Goal: Navigation & Orientation: Find specific page/section

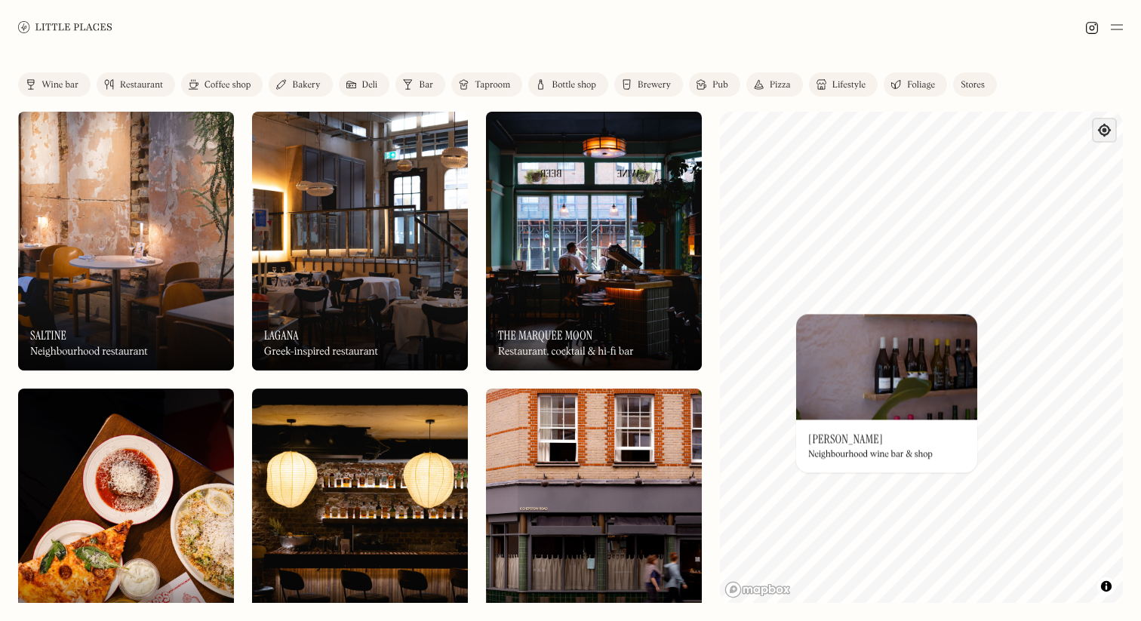
click at [1105, 140] on span "Find my location" at bounding box center [1104, 130] width 22 height 22
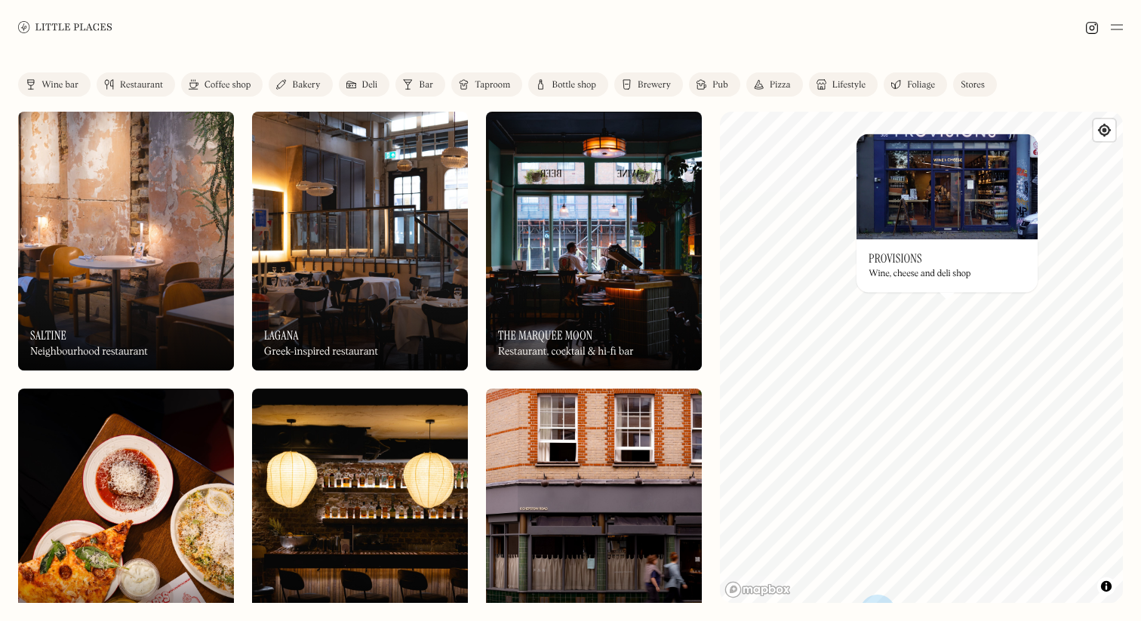
click at [970, 176] on img at bounding box center [946, 187] width 181 height 106
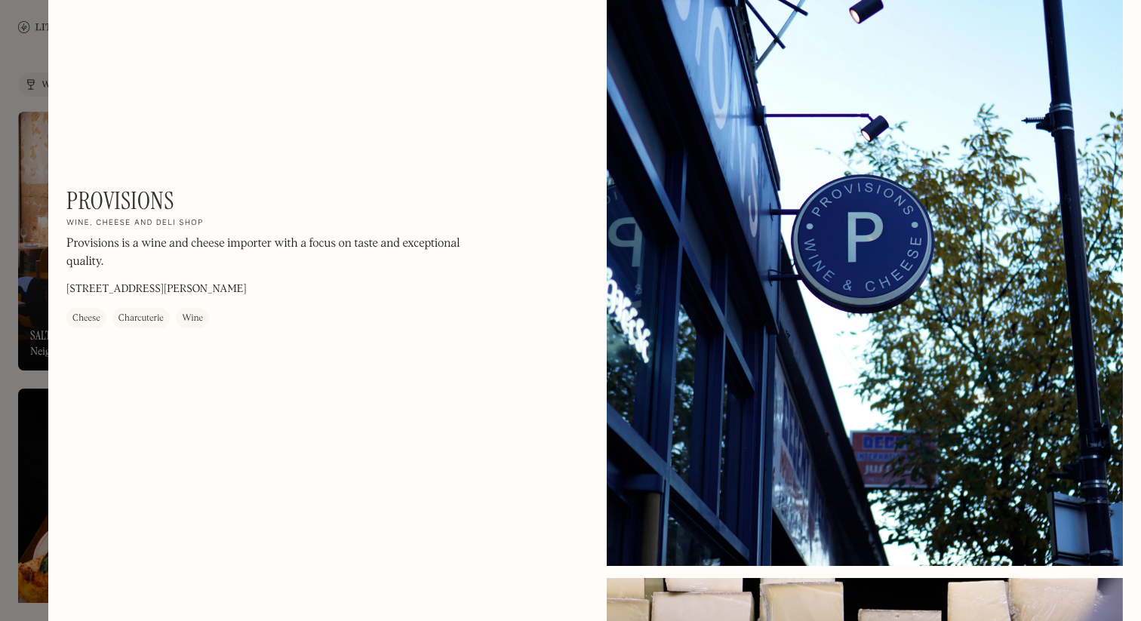
scroll to position [1289, 0]
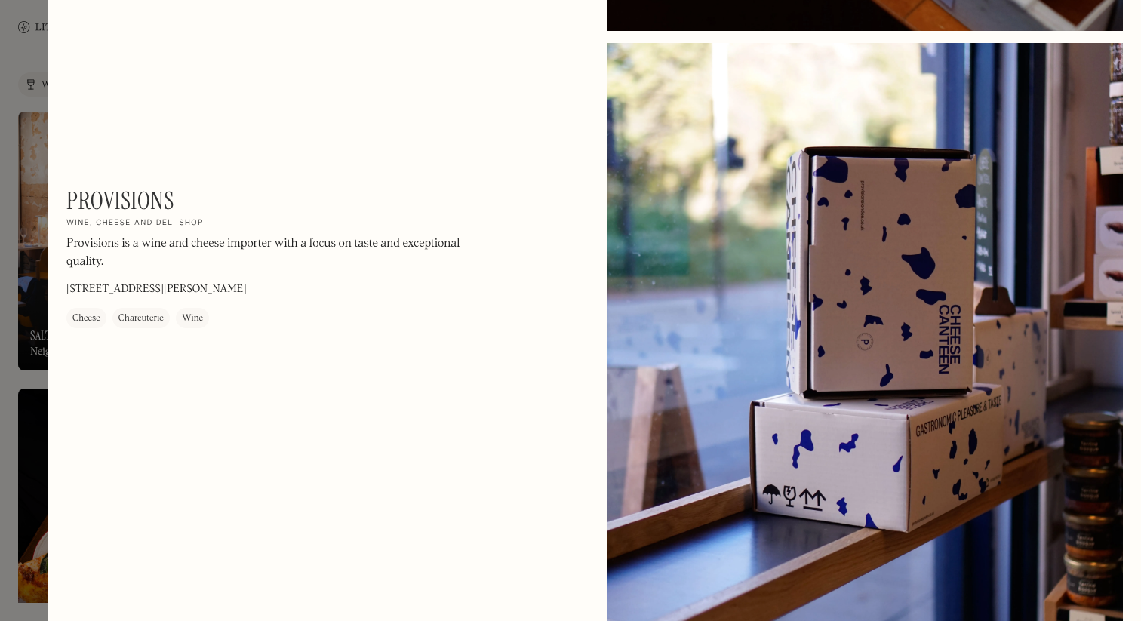
click at [32, 137] on div at bounding box center [570, 310] width 1141 height 621
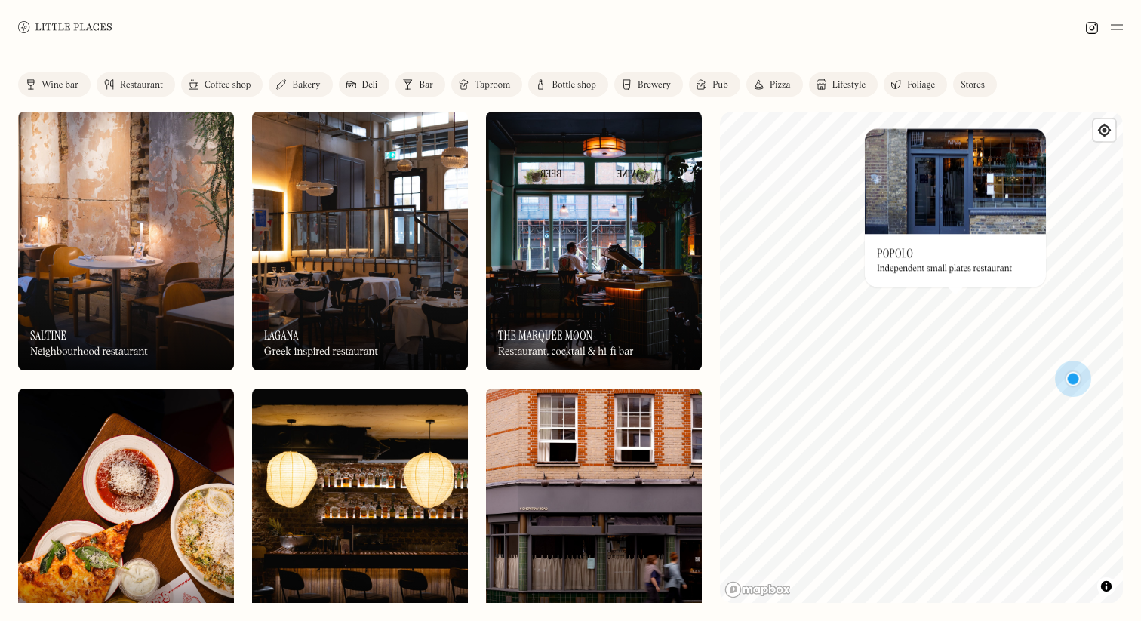
click at [932, 327] on div "© Mapbox © OpenStreetMap Improve this map On Our Radar Popolo Independent small…" at bounding box center [921, 357] width 403 height 491
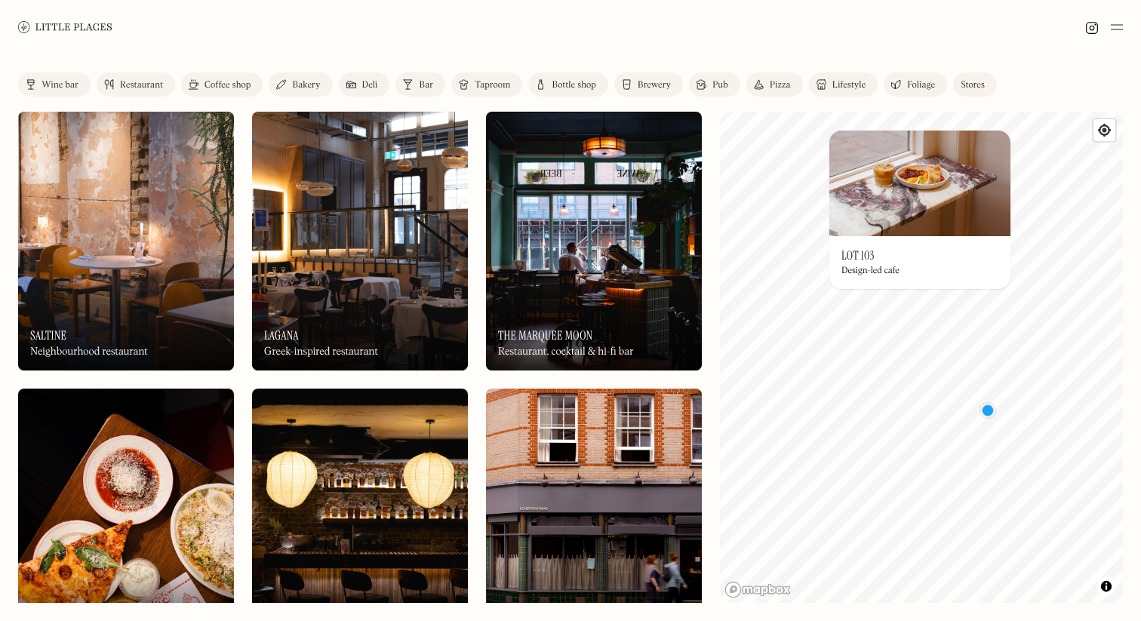
click at [831, 146] on img at bounding box center [919, 184] width 181 height 106
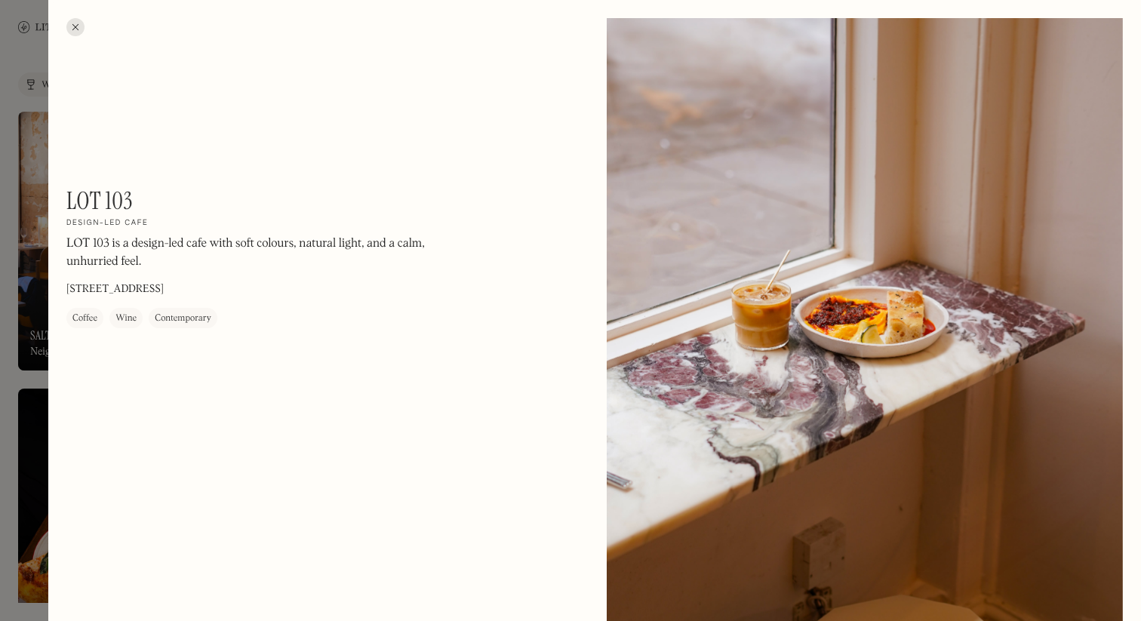
click at [70, 24] on div at bounding box center [75, 27] width 18 height 18
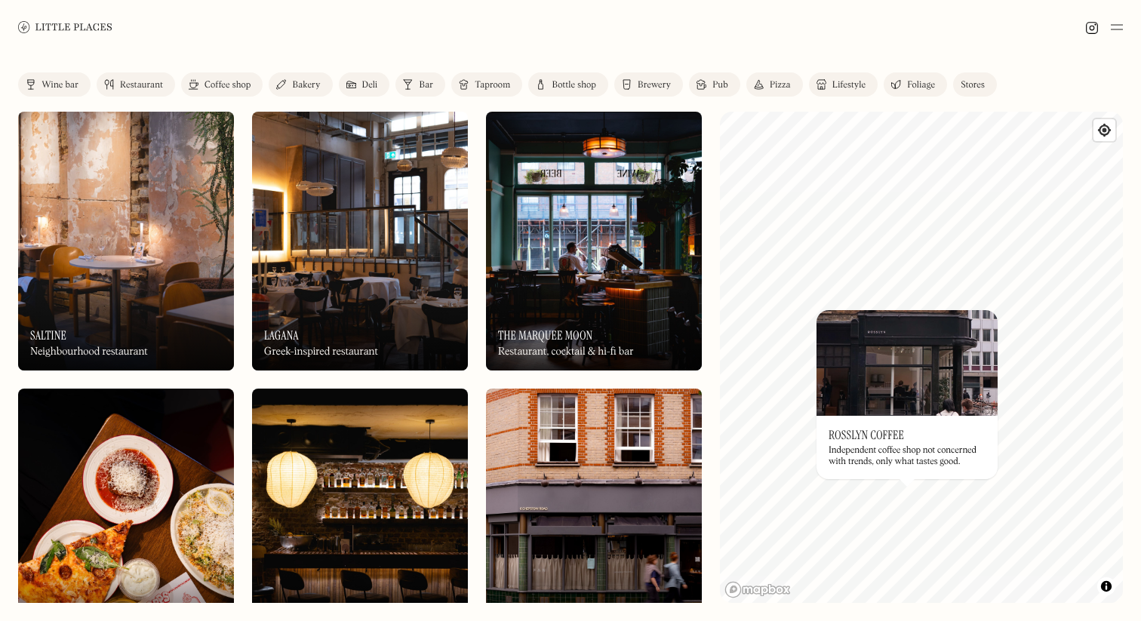
click at [896, 379] on img at bounding box center [906, 363] width 181 height 106
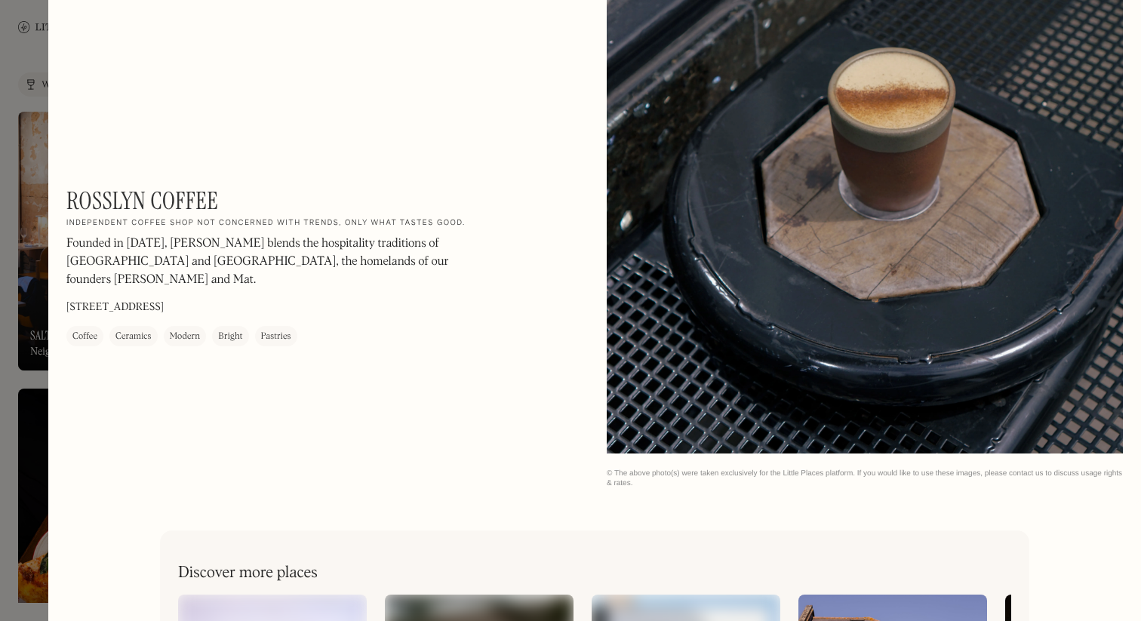
scroll to position [1109, 0]
